Goal: Task Accomplishment & Management: Complete application form

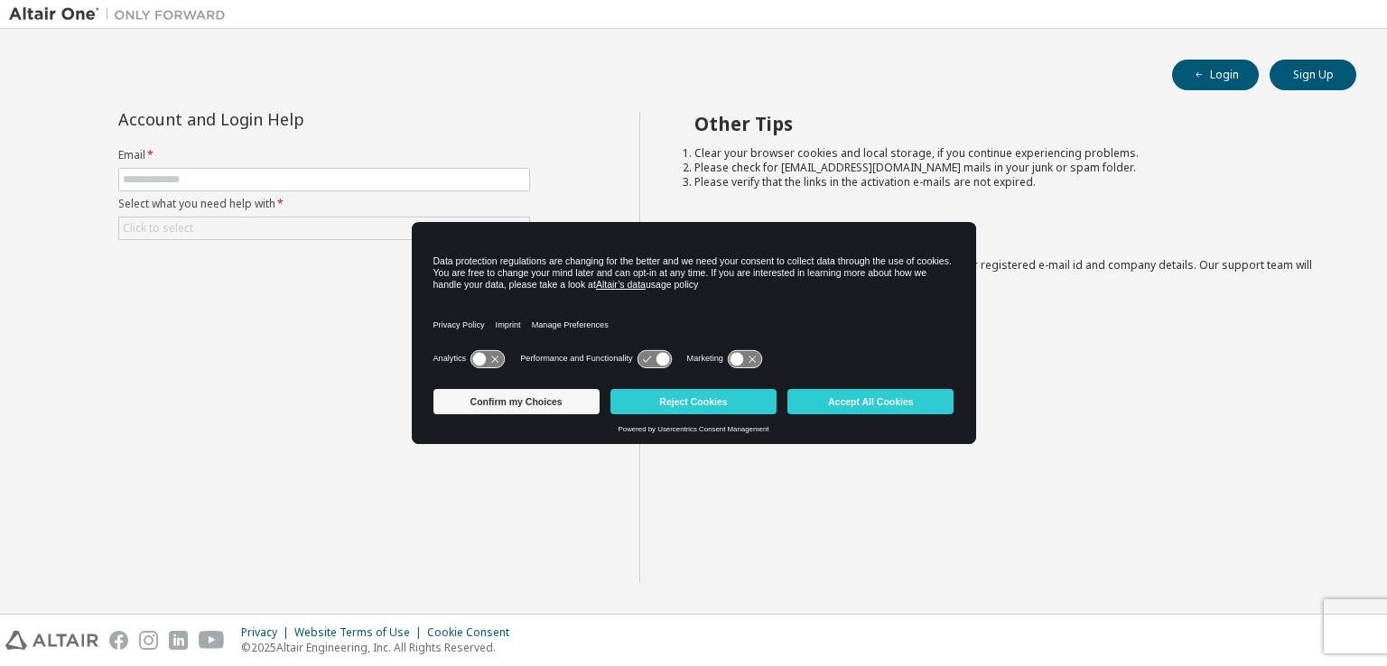
click at [242, 163] on form "Email * Select what you need help with * Click to select" at bounding box center [324, 194] width 412 height 92
click at [224, 182] on input "text" at bounding box center [324, 179] width 403 height 14
type input "**********"
click at [191, 218] on div "Click to select" at bounding box center [324, 229] width 410 height 22
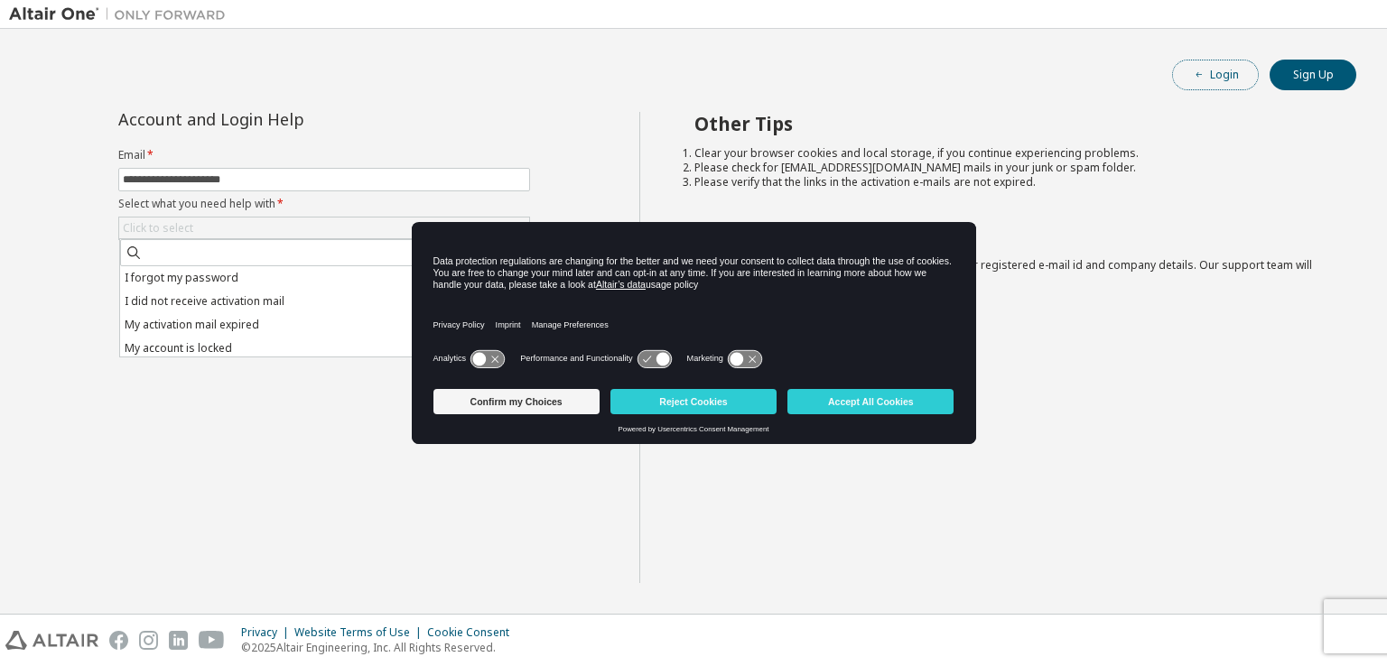
click at [1237, 71] on button "Login" at bounding box center [1215, 75] width 87 height 31
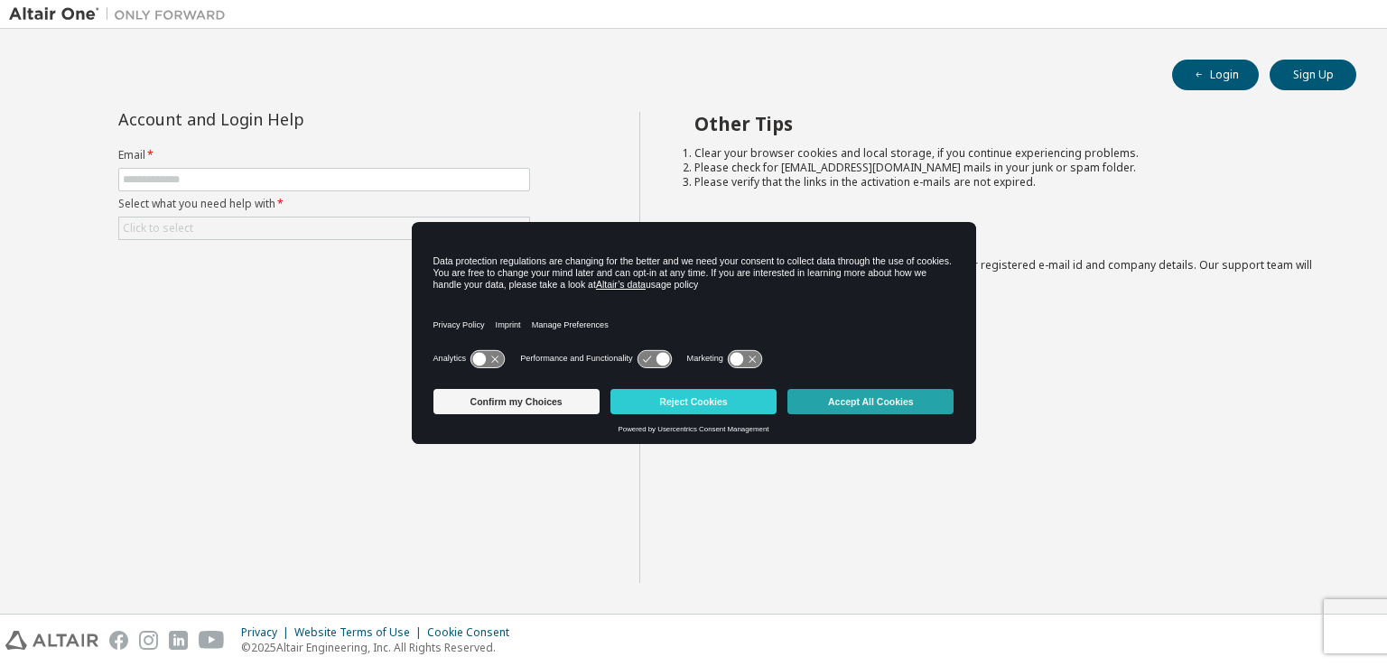
click at [875, 403] on button "Accept All Cookies" at bounding box center [870, 401] width 166 height 25
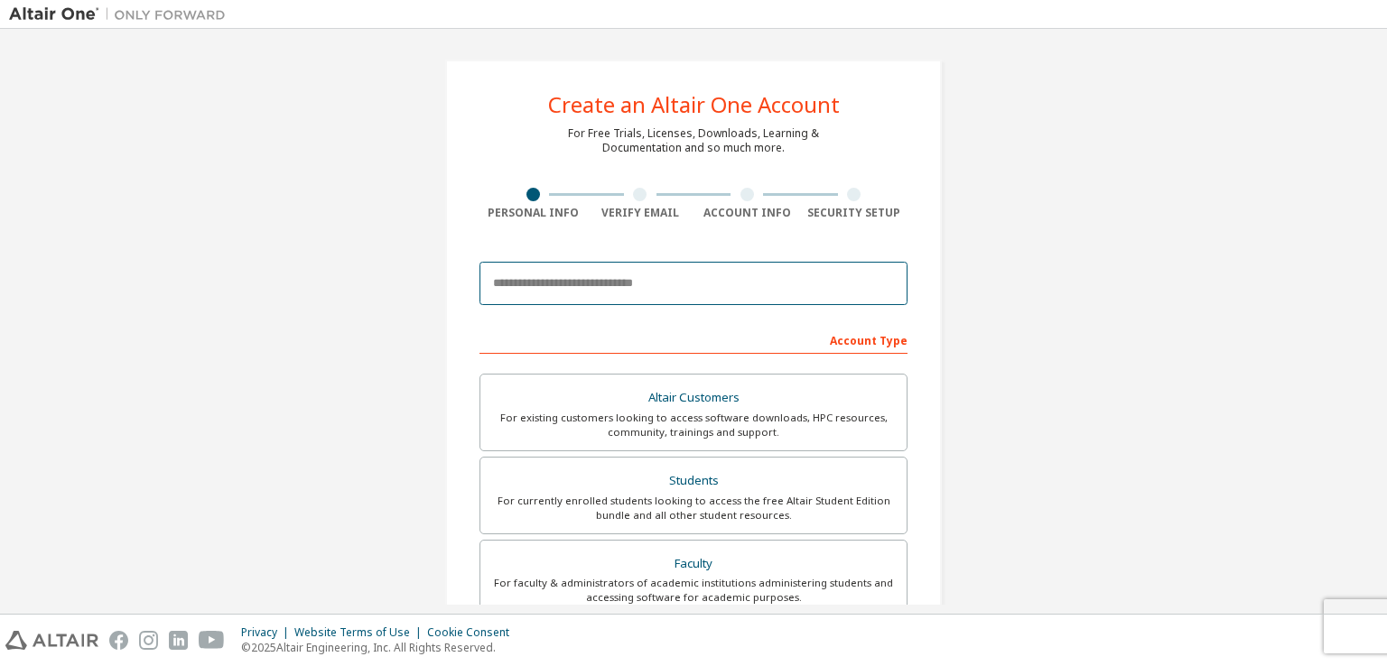
click at [582, 286] on input "email" at bounding box center [694, 283] width 428 height 43
type input "**********"
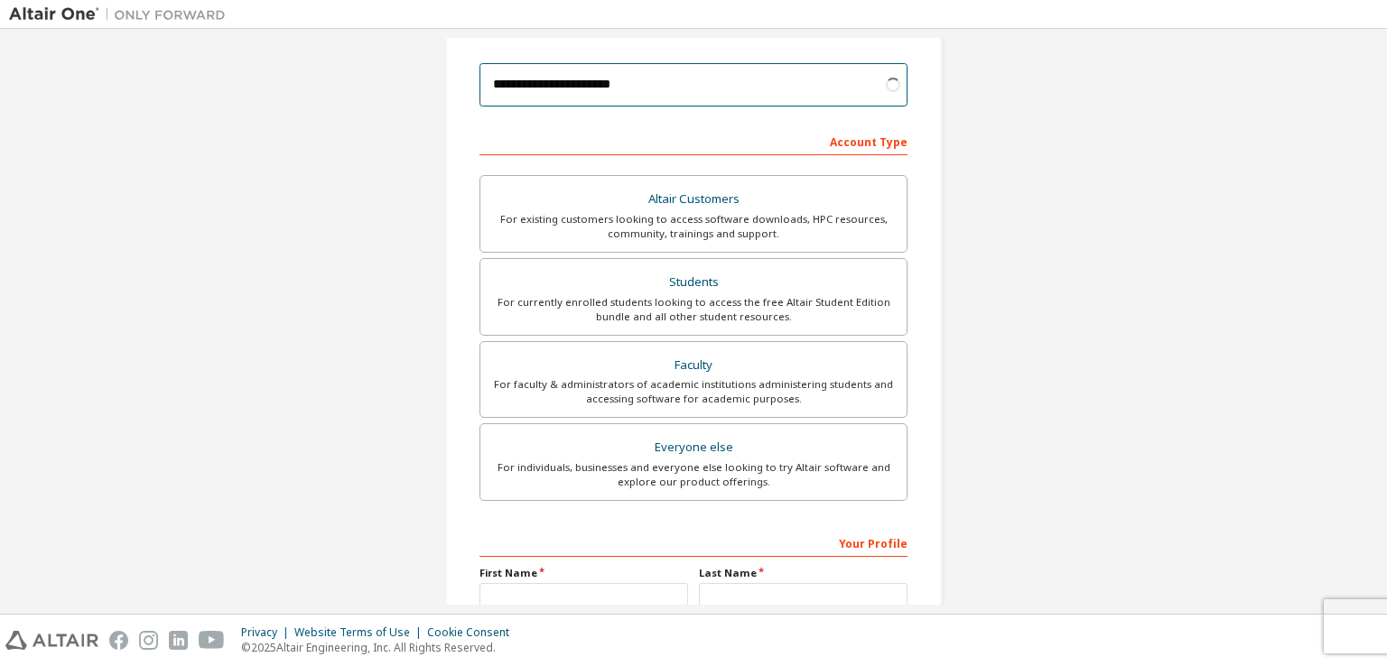
scroll to position [200, 0]
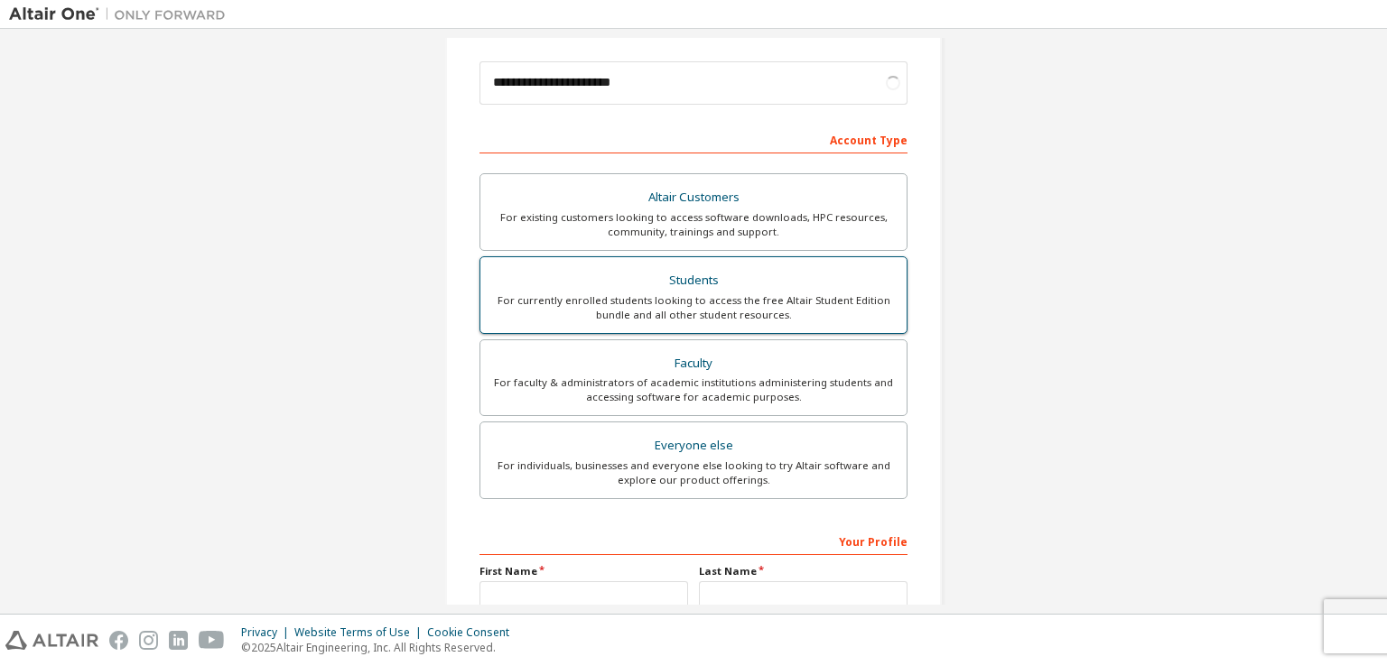
click at [724, 301] on div "For currently enrolled students looking to access the free Altair Student Editi…" at bounding box center [693, 307] width 405 height 29
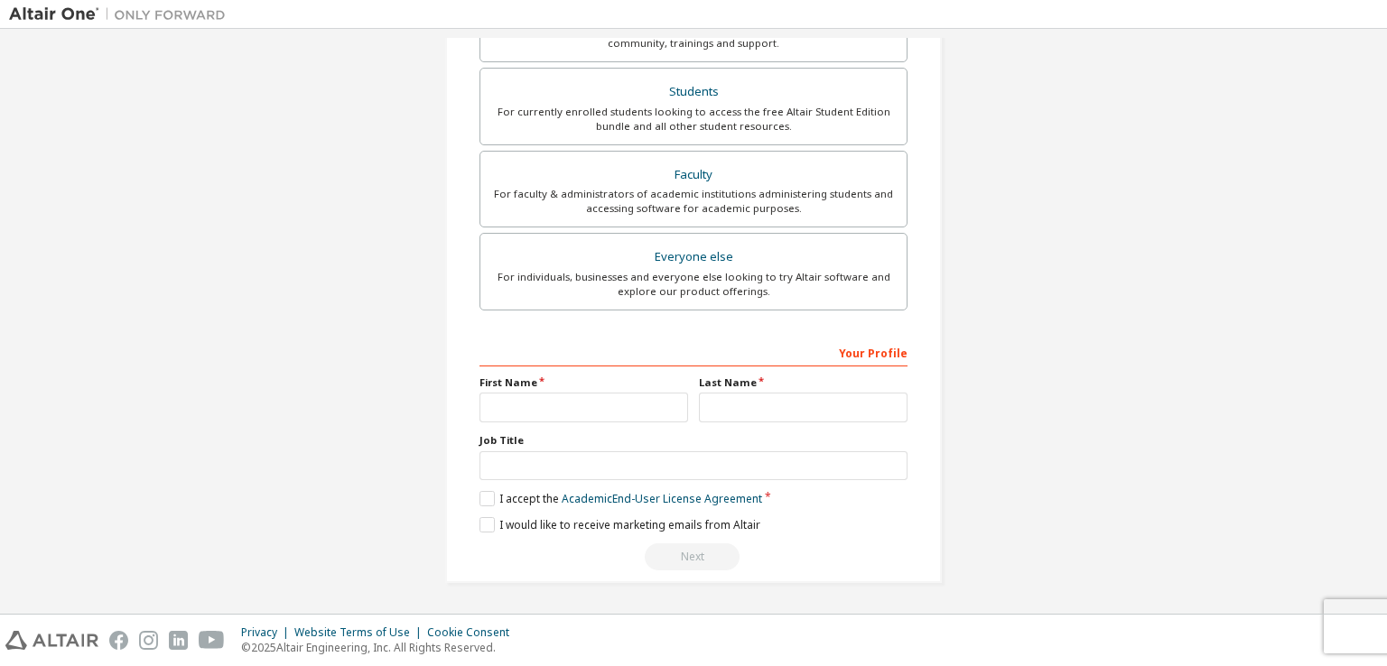
scroll to position [386, 0]
click at [628, 406] on input "text" at bounding box center [584, 411] width 209 height 30
click at [638, 408] on input "**********" at bounding box center [584, 411] width 209 height 30
type input "********"
click at [766, 399] on input "text" at bounding box center [803, 411] width 209 height 30
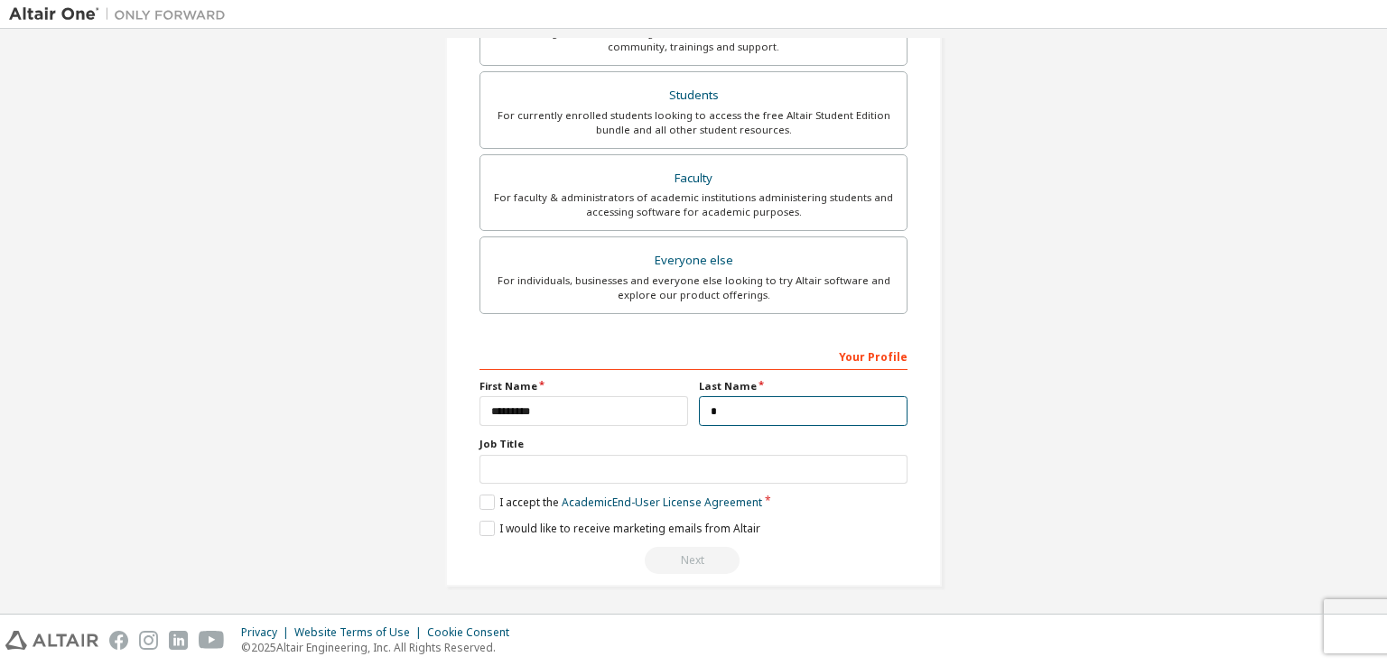
type input "*"
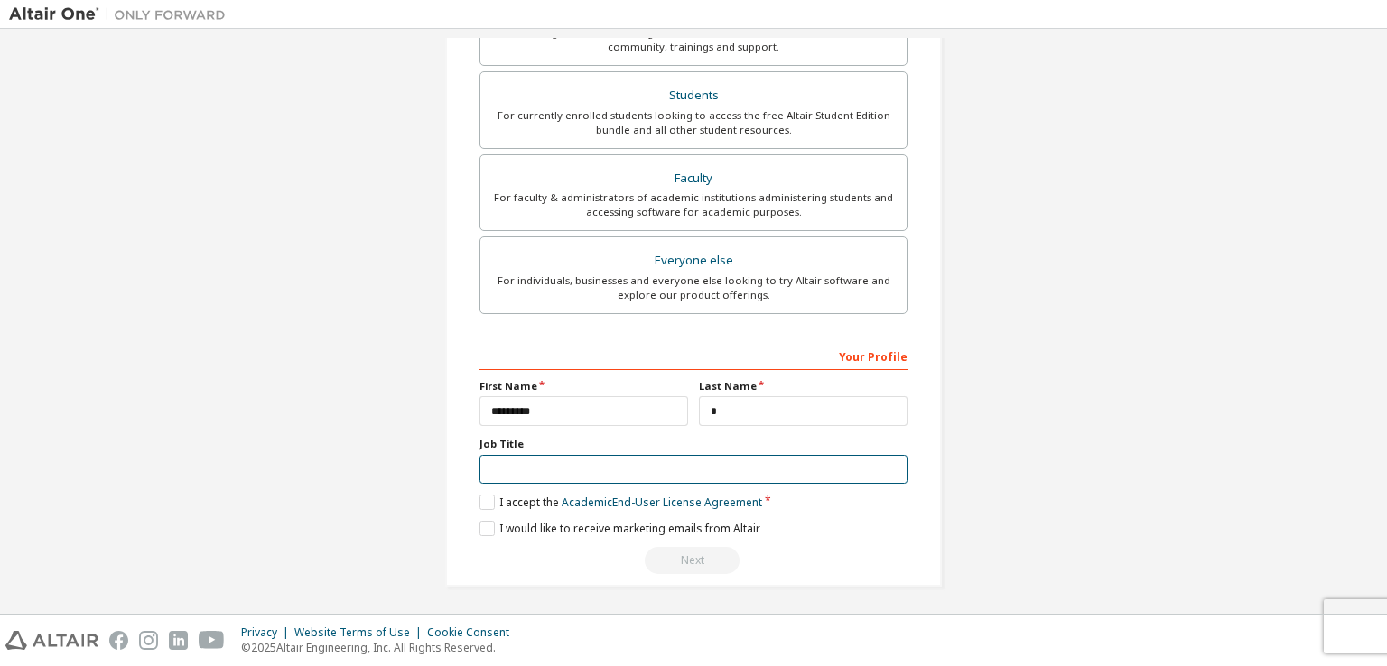
click at [622, 471] on input "text" at bounding box center [694, 470] width 428 height 30
click at [488, 498] on label "I accept the Academic End-User License Agreement" at bounding box center [621, 502] width 283 height 15
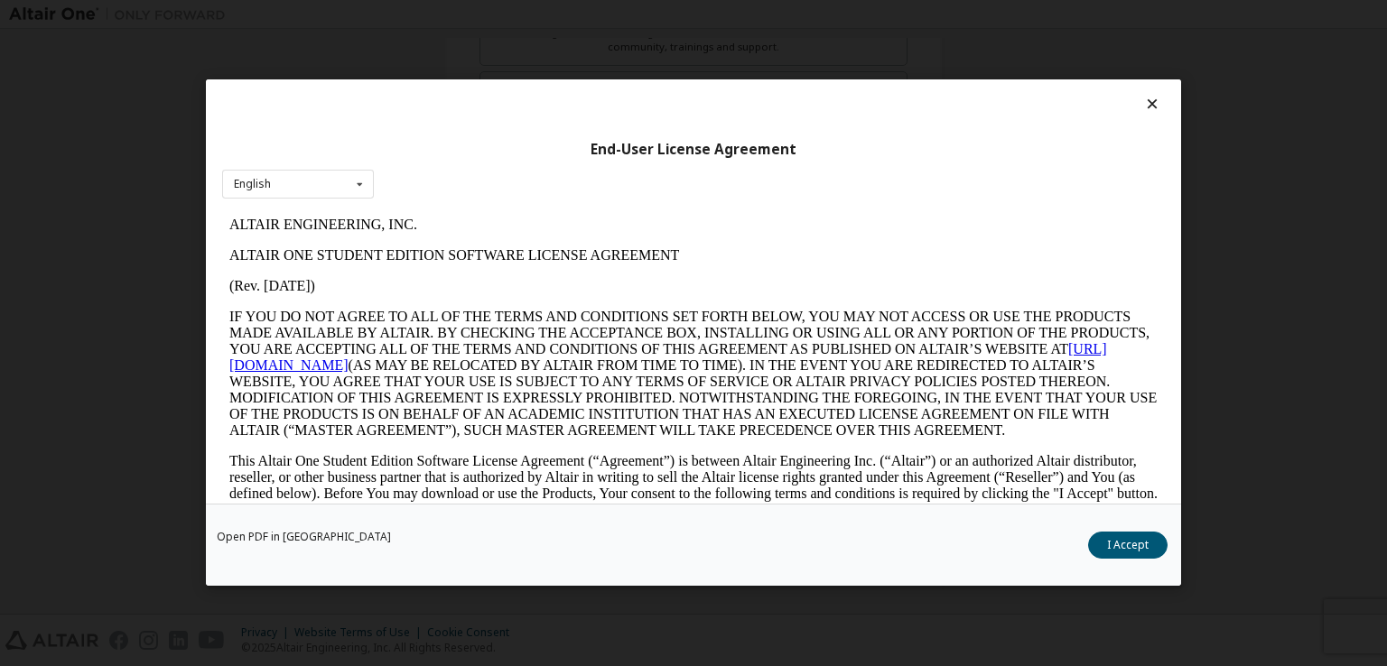
scroll to position [0, 0]
click at [1105, 545] on button "I Accept" at bounding box center [1127, 546] width 79 height 27
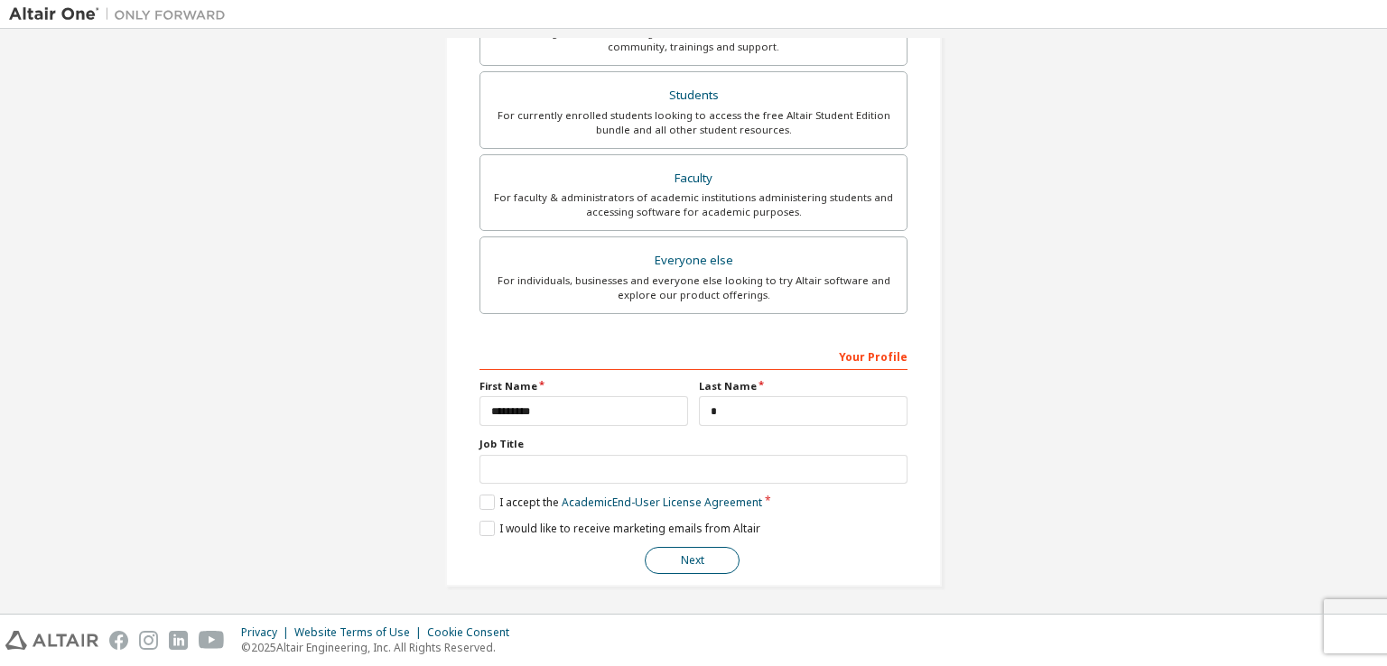
click at [690, 551] on button "Next" at bounding box center [692, 560] width 95 height 27
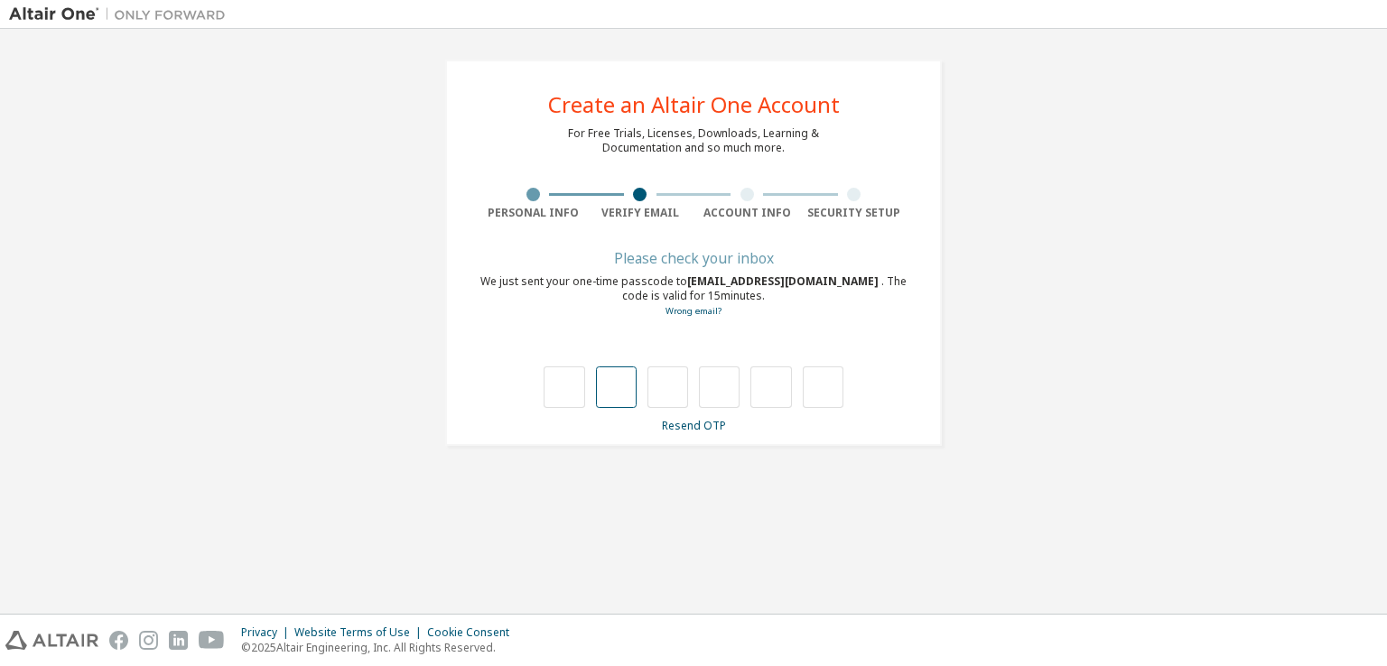
type input "*"
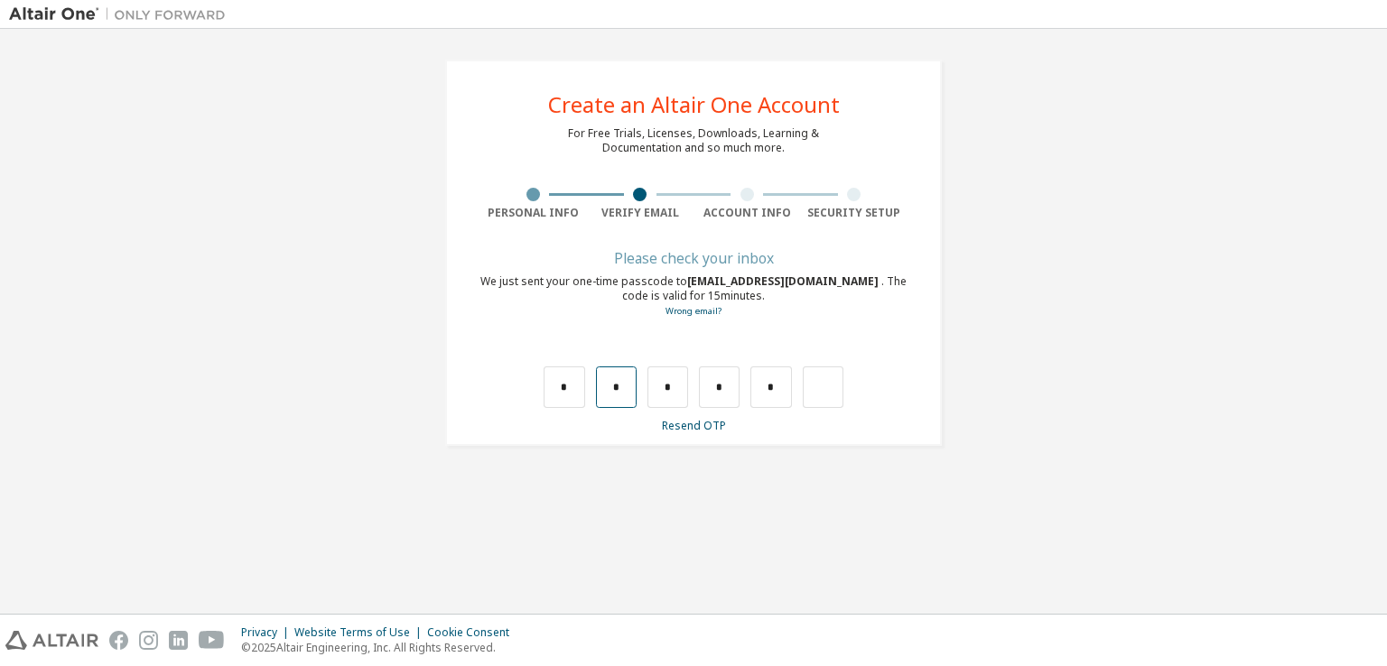
type input "*"
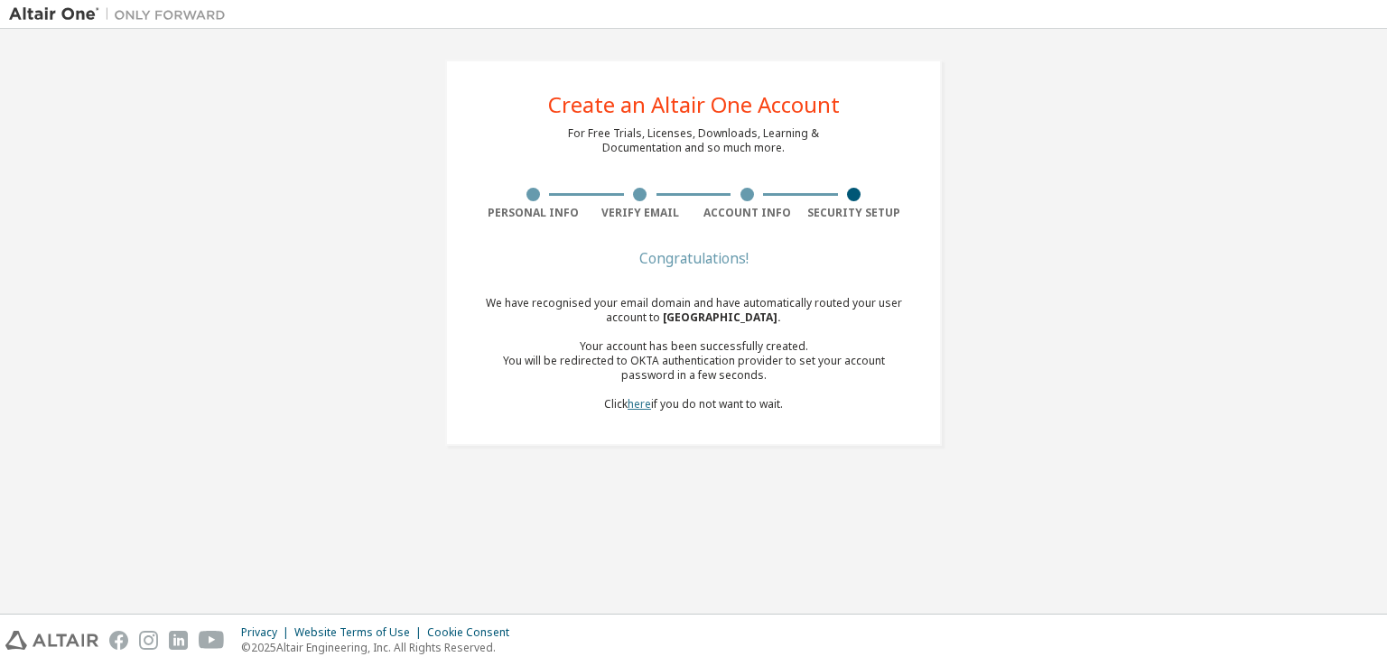
click at [628, 406] on link "here" at bounding box center [639, 403] width 23 height 15
